Goal: Task Accomplishment & Management: Manage account settings

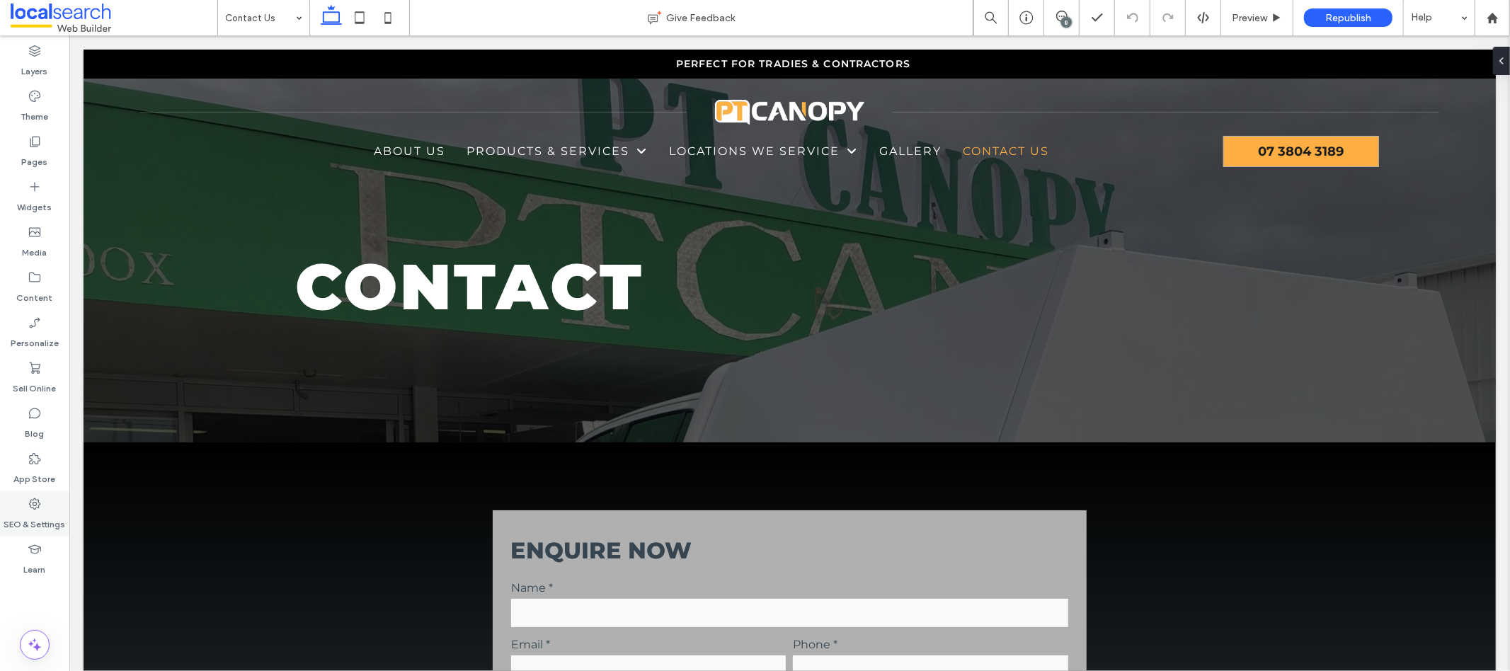
click at [35, 507] on icon at bounding box center [35, 504] width 14 height 14
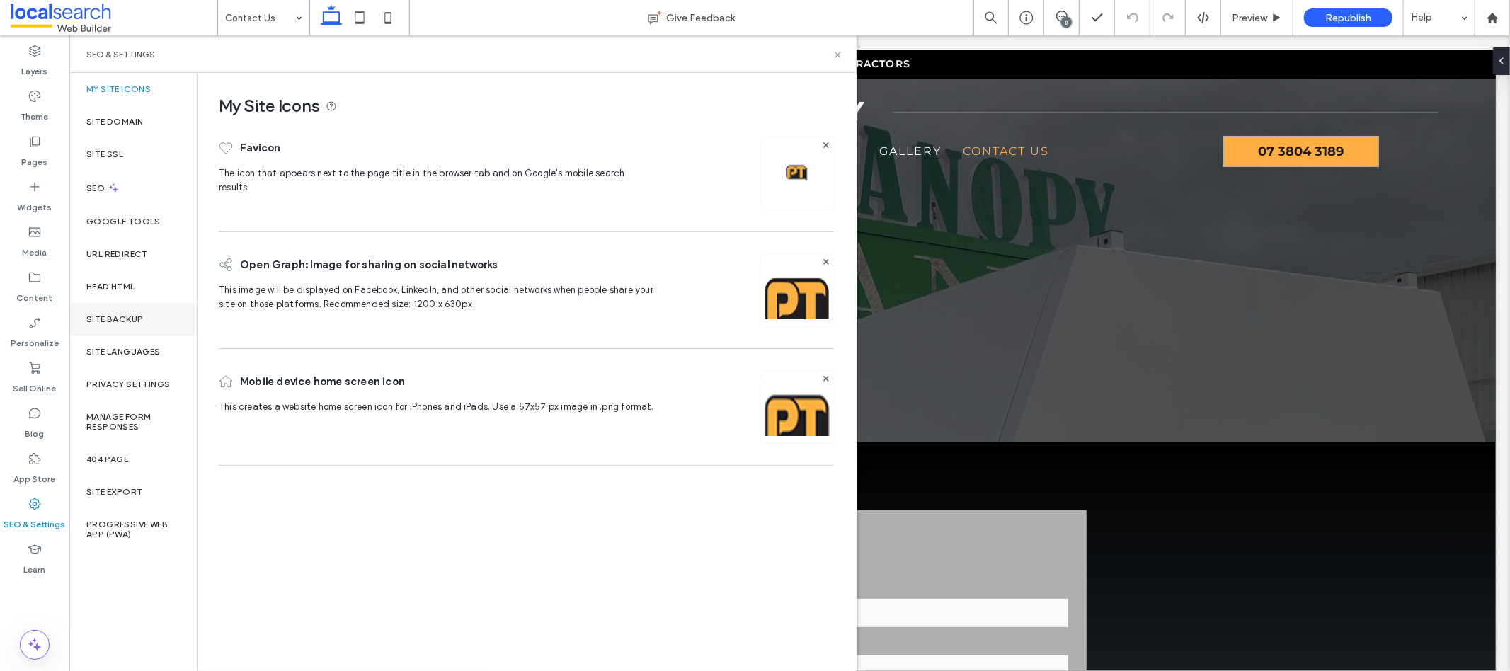
click at [144, 328] on div "Site Backup" at bounding box center [132, 319] width 127 height 33
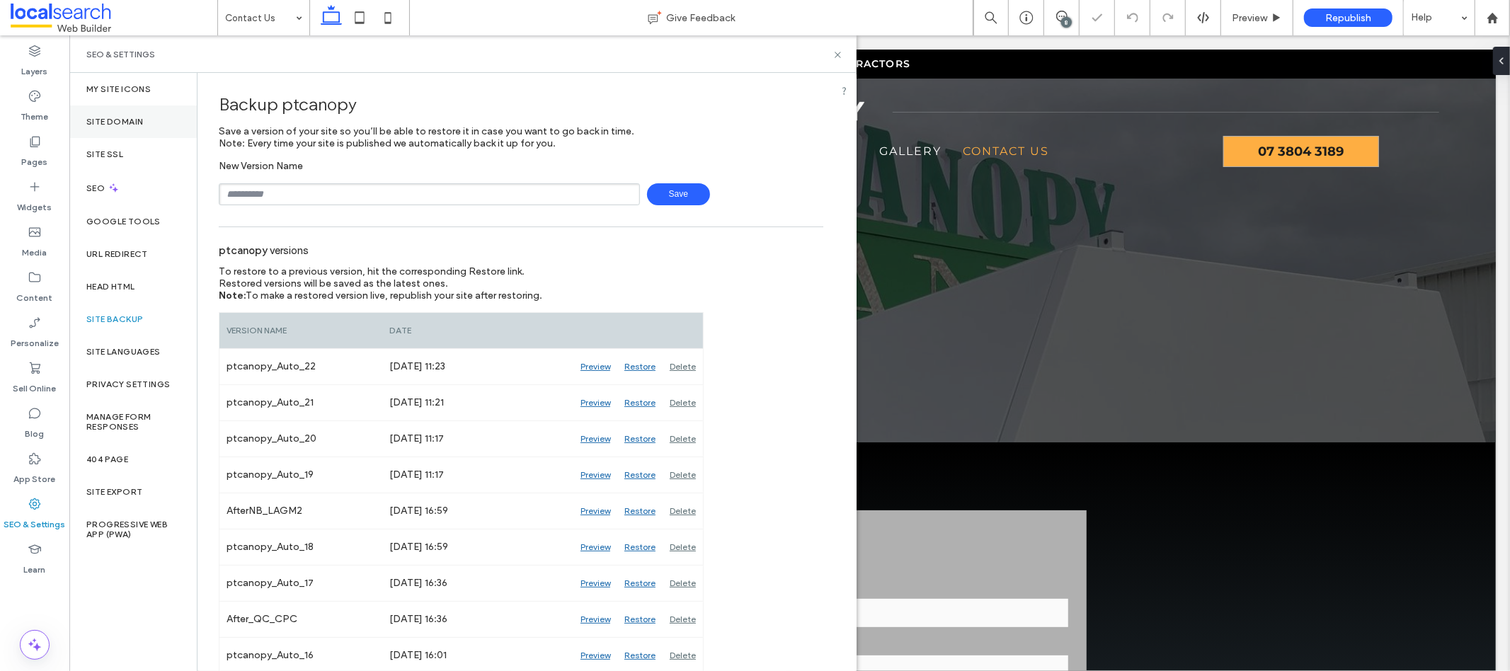
click at [134, 121] on label "Site Domain" at bounding box center [114, 122] width 57 height 10
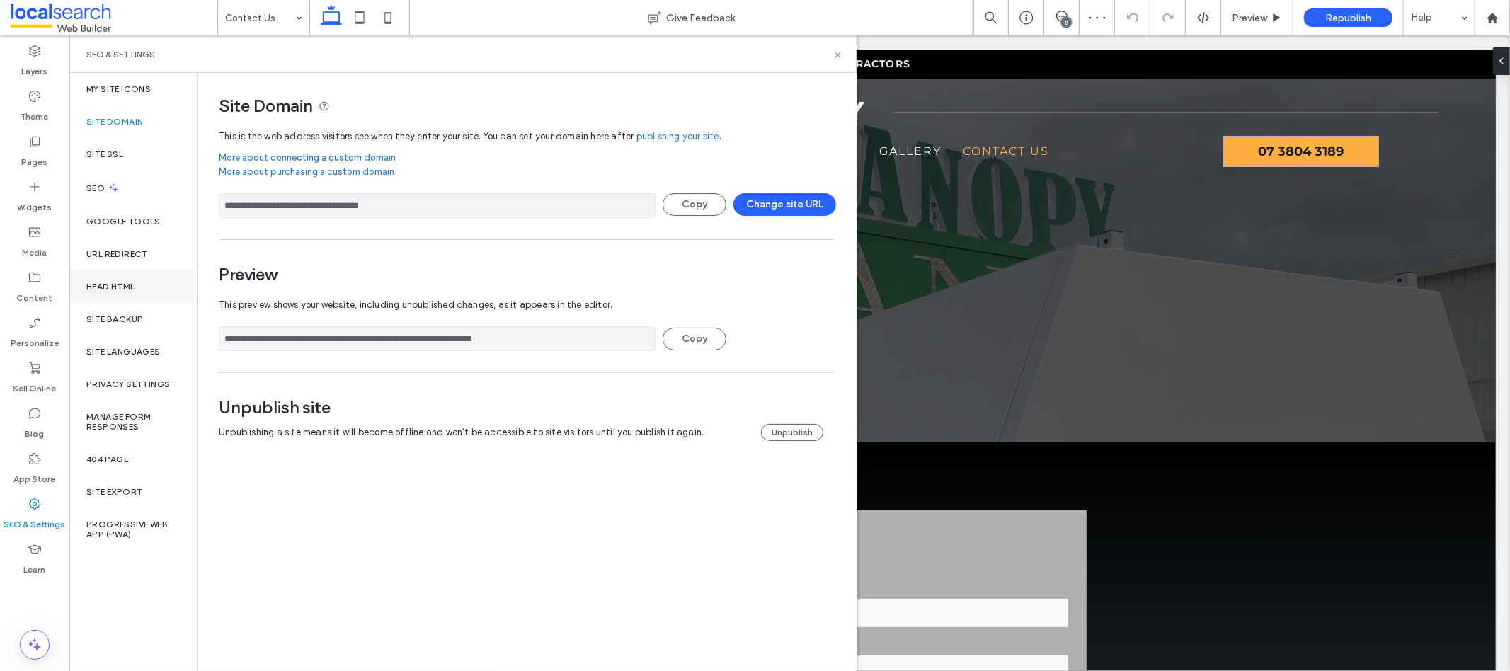
click at [110, 299] on div "Head HTML" at bounding box center [132, 286] width 127 height 33
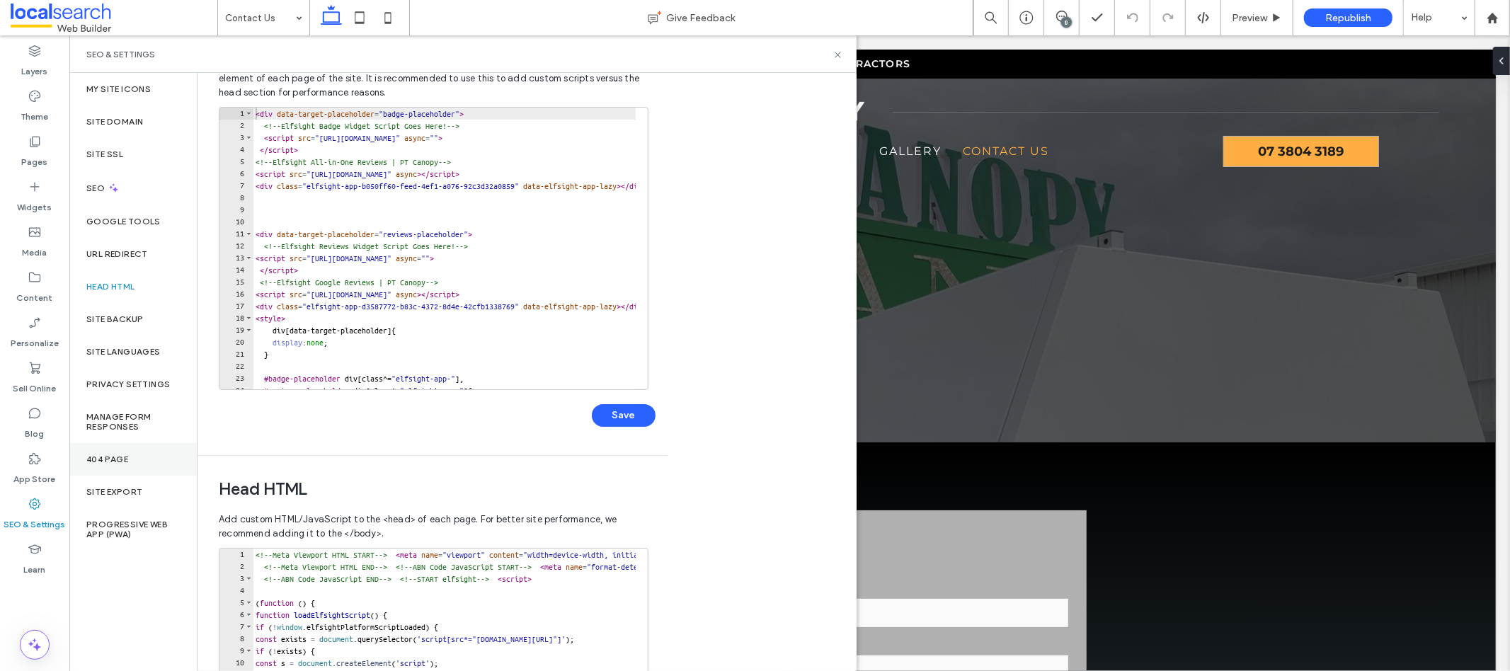
scroll to position [171, 0]
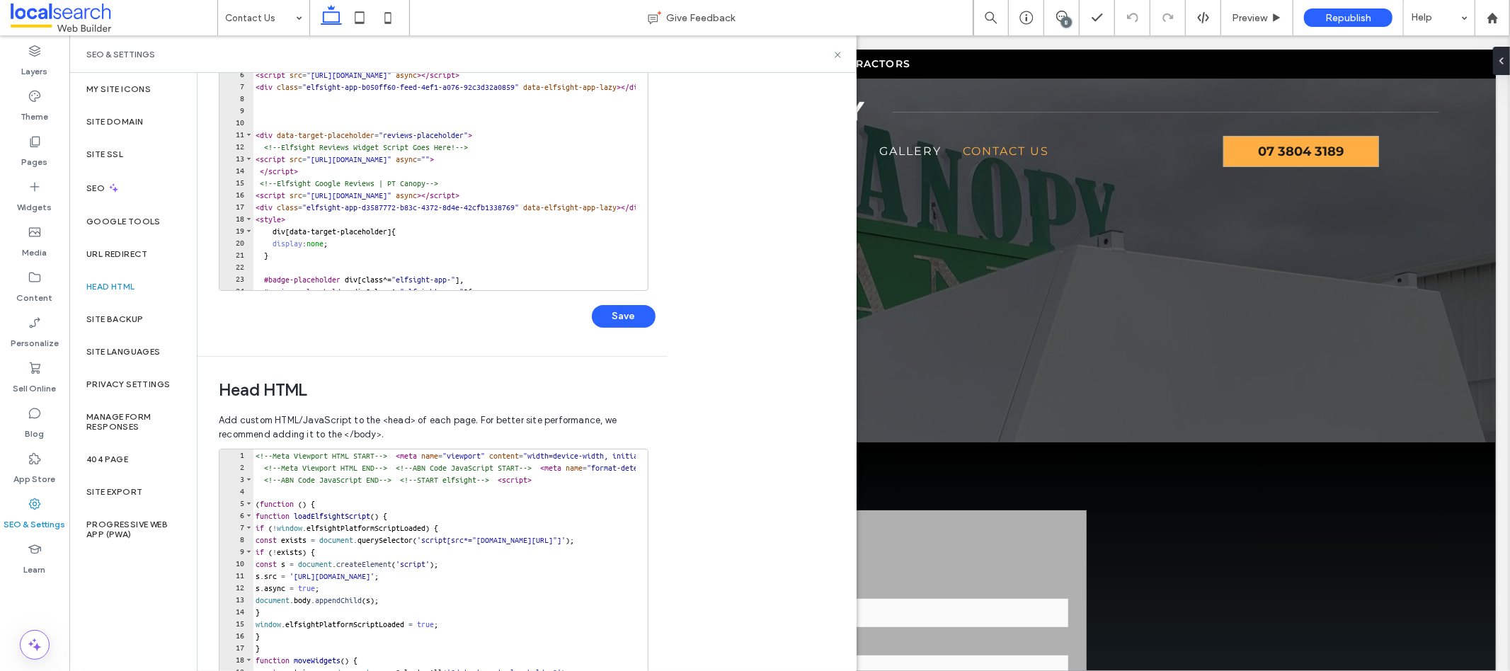
click at [256, 455] on div "<!-- Meta Viewport HTML START --> < meta name = "viewport" content = "width=dev…" at bounding box center [569, 596] width 632 height 294
paste textarea "**********"
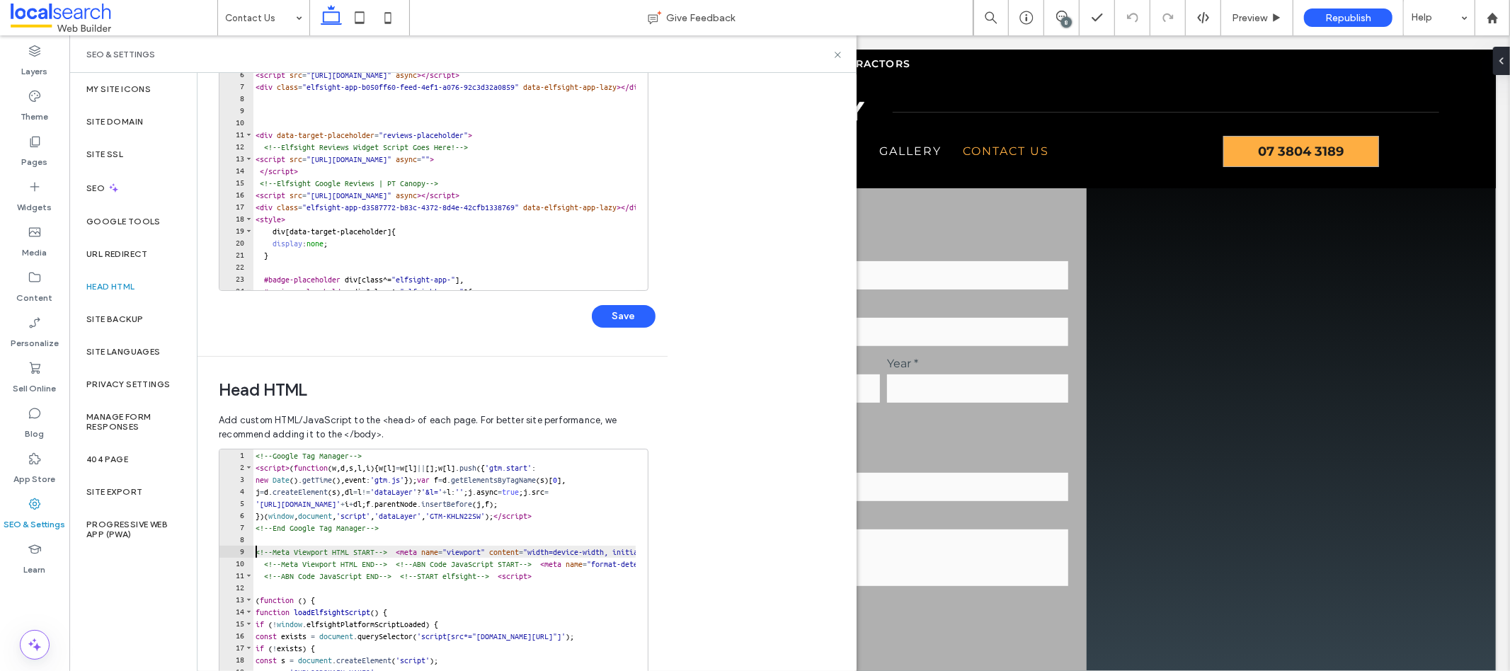
scroll to position [298, 0]
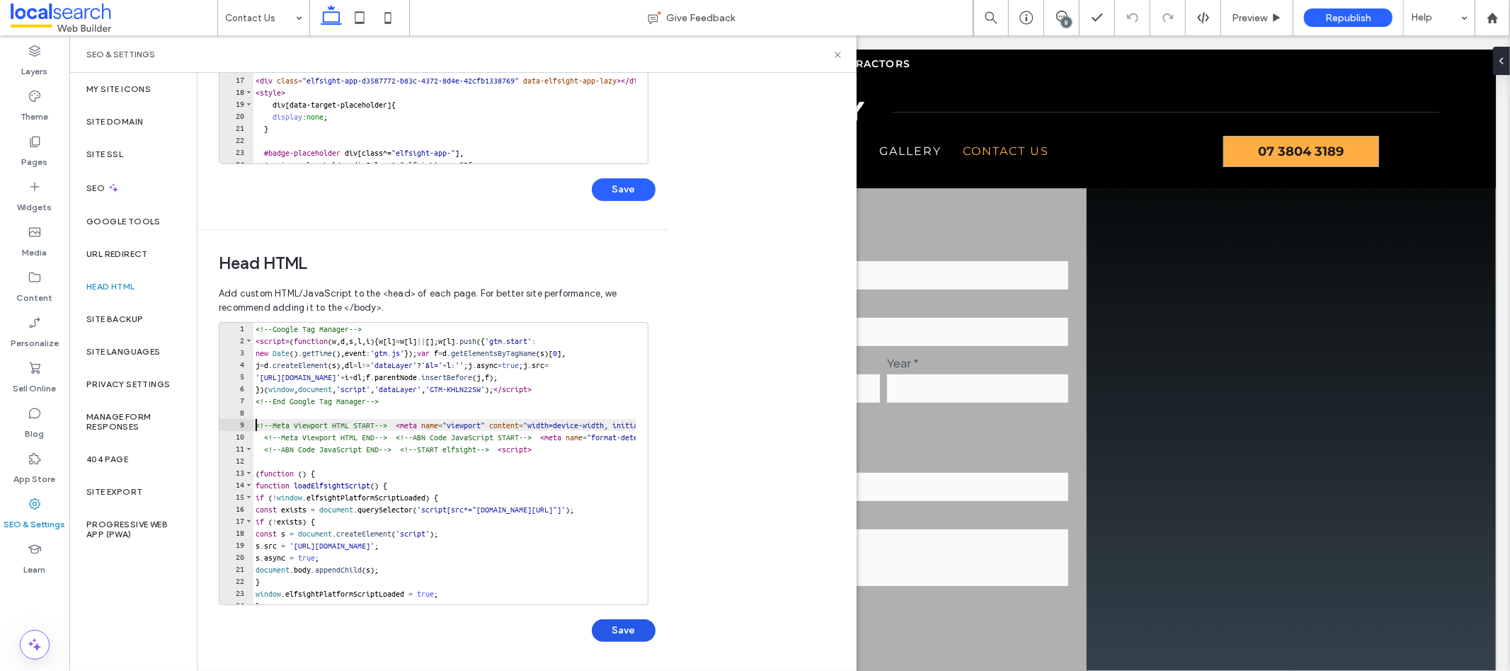
type textarea "**********"
click at [638, 631] on button "Save" at bounding box center [624, 630] width 64 height 23
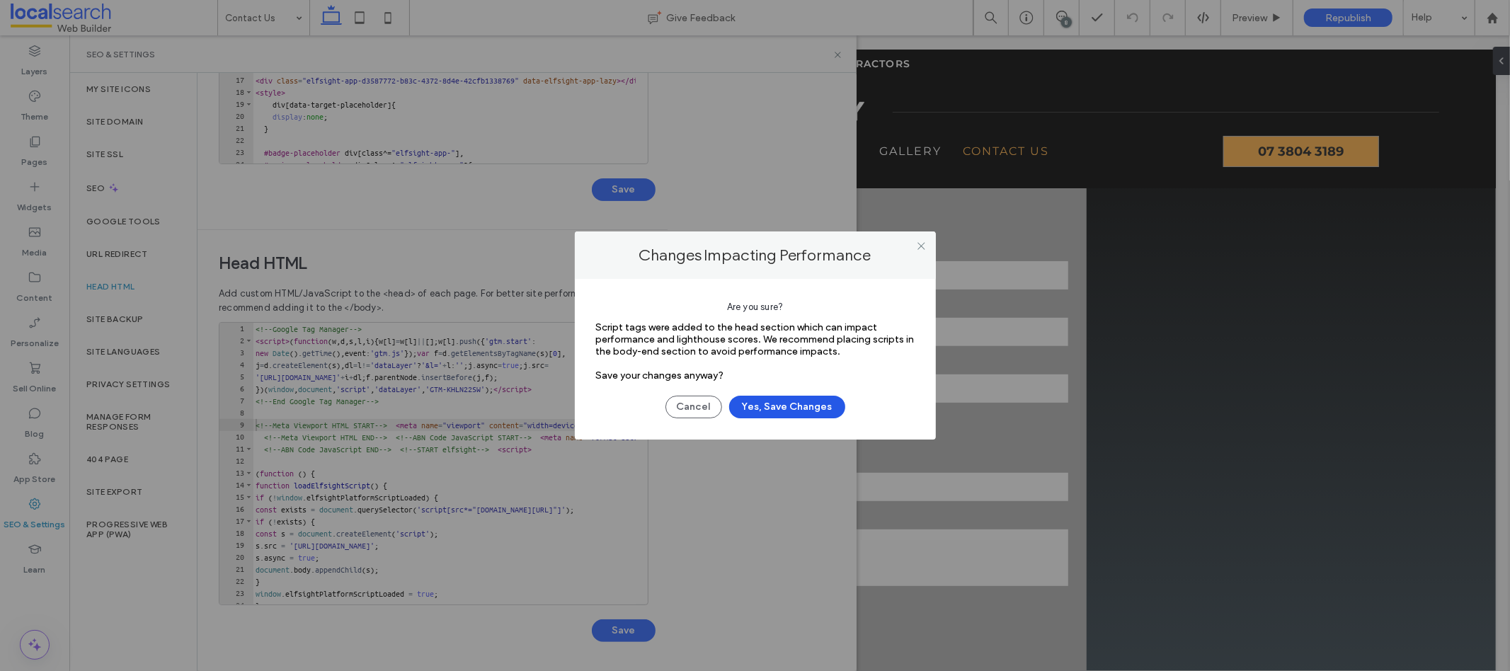
click at [757, 405] on button "Yes, Save Changes" at bounding box center [787, 407] width 116 height 23
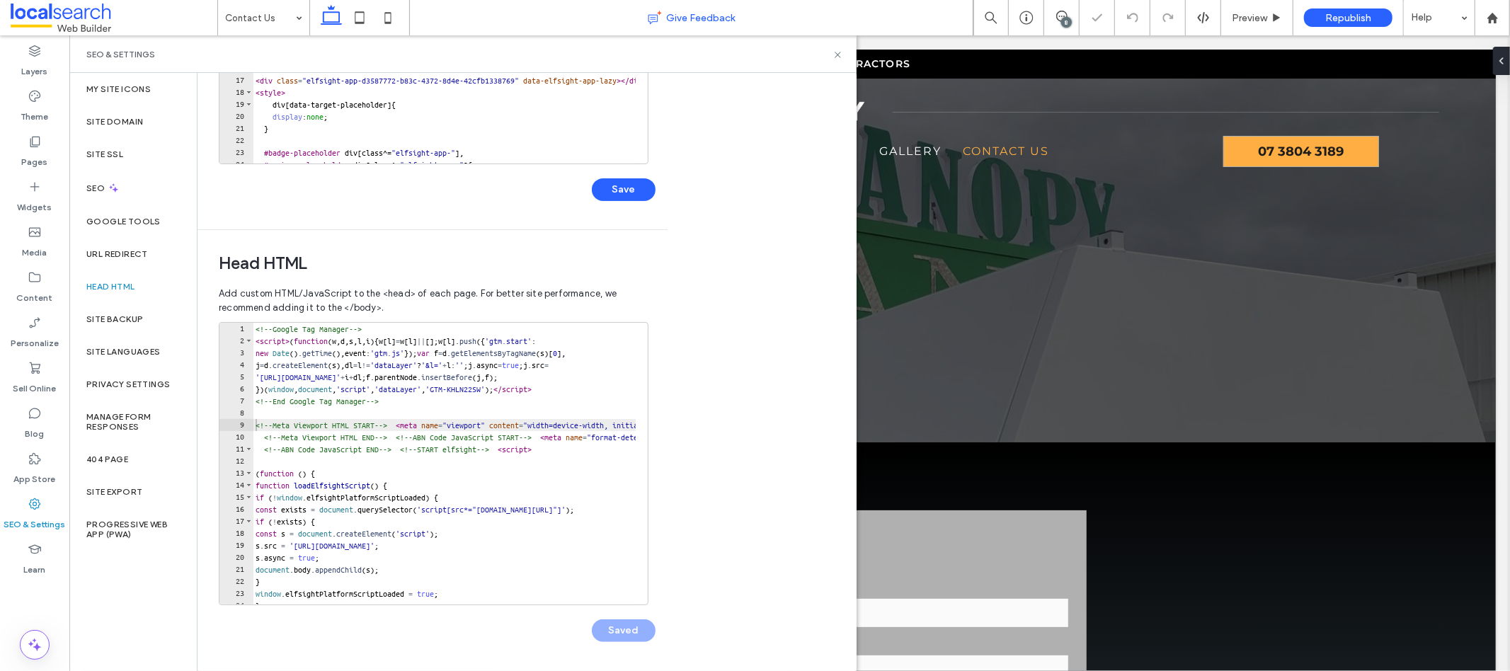
scroll to position [0, 0]
click at [1365, 6] on div "Republish" at bounding box center [1348, 17] width 88 height 35
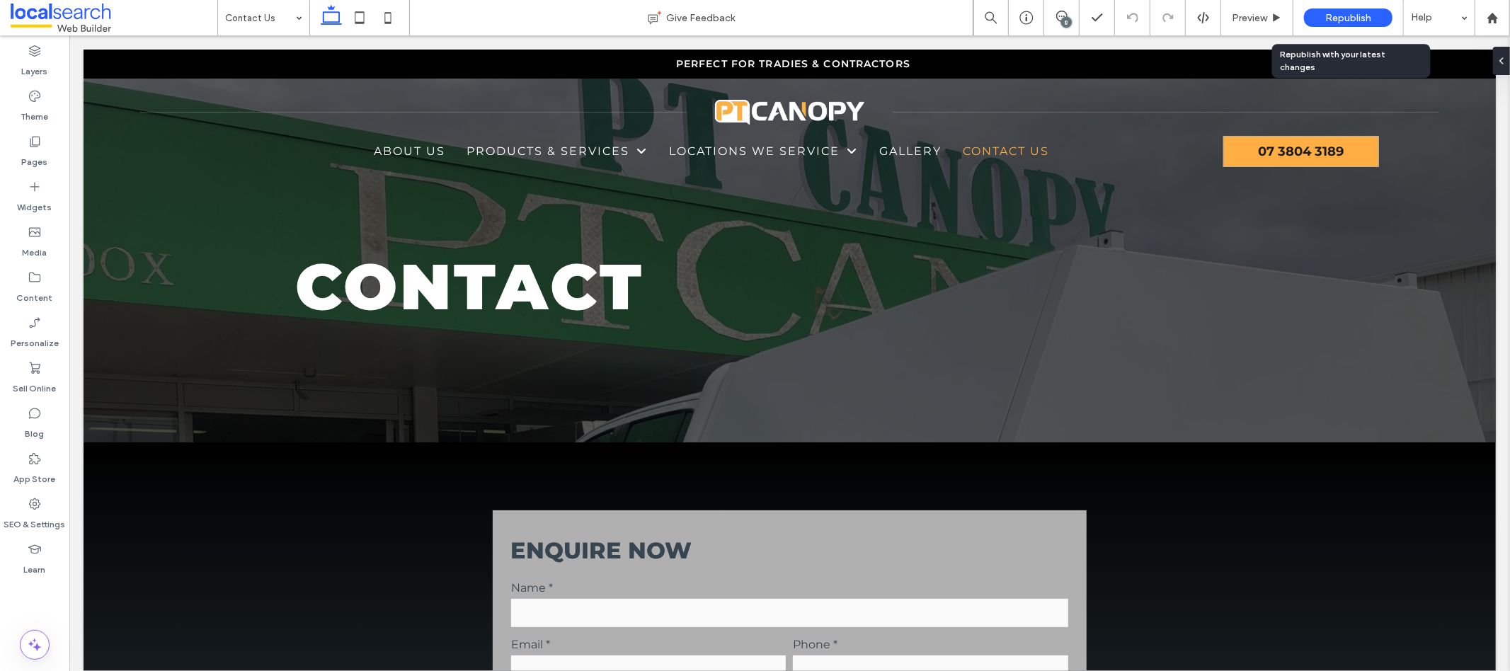
click at [1340, 21] on span "Republish" at bounding box center [1348, 18] width 46 height 12
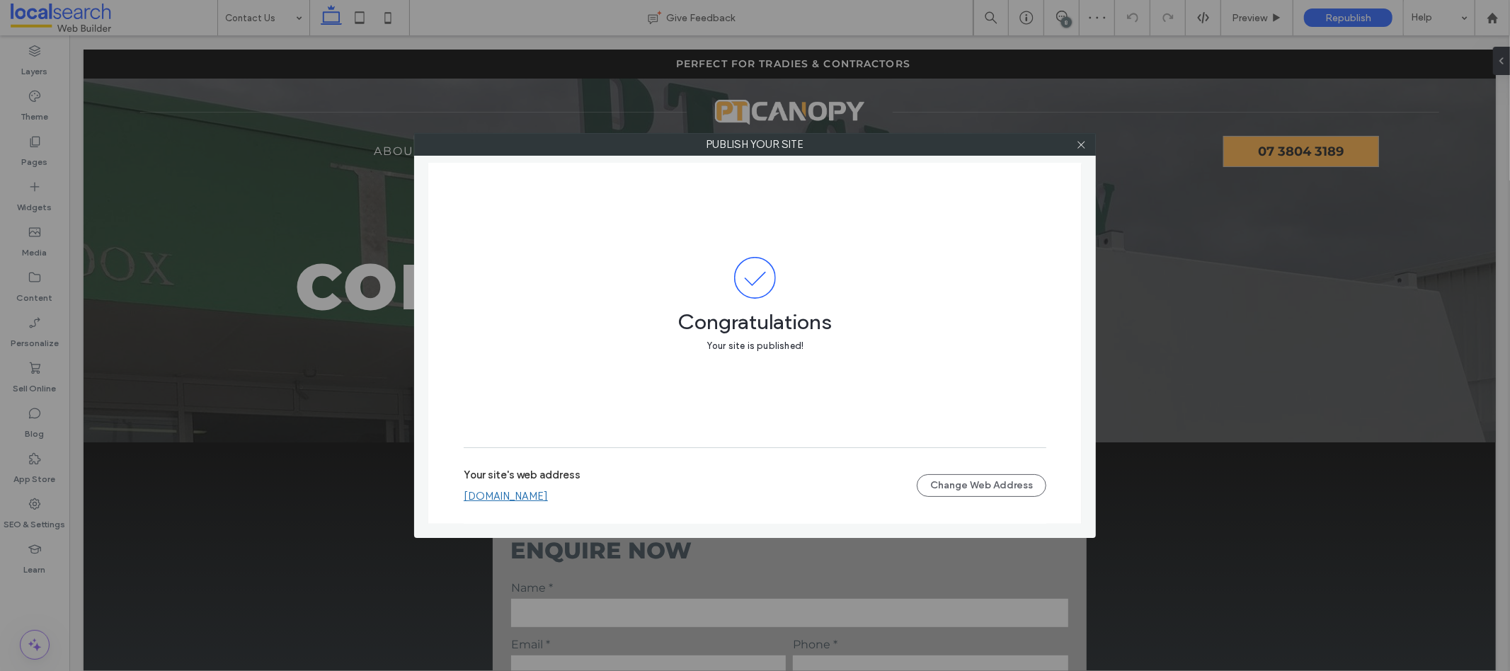
click at [539, 493] on link "[DOMAIN_NAME]" at bounding box center [506, 496] width 84 height 13
click at [1073, 149] on div at bounding box center [1080, 144] width 21 height 21
click at [1085, 144] on icon at bounding box center [1081, 144] width 11 height 11
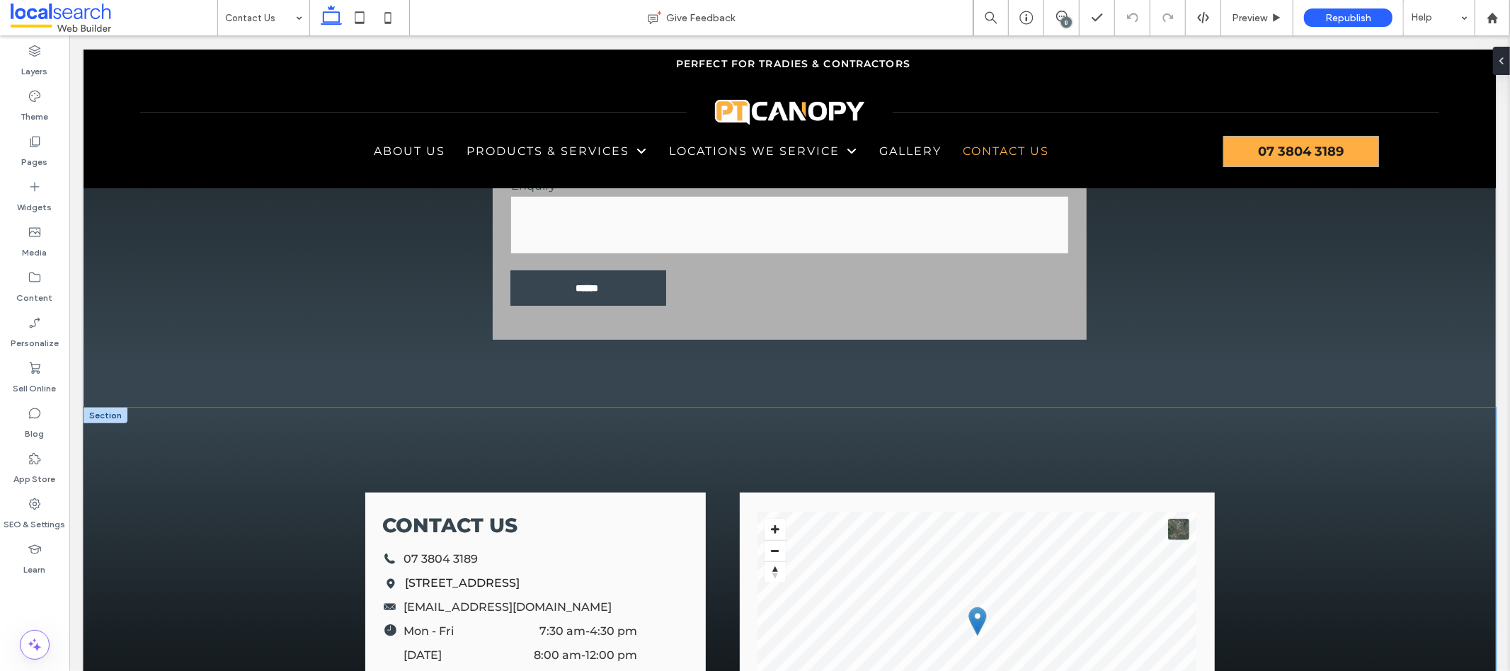
scroll to position [1009, 0]
